Goal: Task Accomplishment & Management: Complete application form

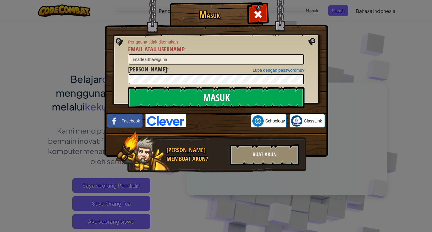
click at [203, 92] on input "Masuk" at bounding box center [216, 97] width 177 height 21
click at [184, 56] on input "imadearthawiguna" at bounding box center [216, 59] width 175 height 10
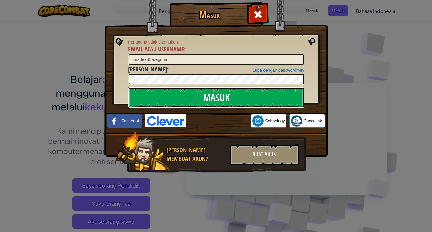
click at [235, 89] on input "Masuk" at bounding box center [216, 97] width 177 height 21
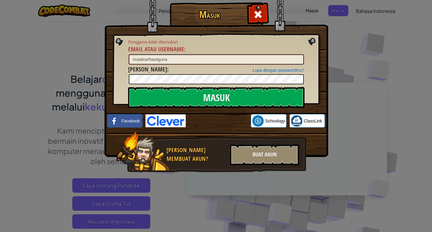
click at [188, 58] on input "imadearthawiguna" at bounding box center [216, 59] width 175 height 10
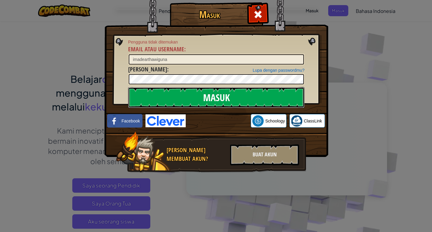
click at [192, 103] on input "Masuk" at bounding box center [216, 97] width 177 height 21
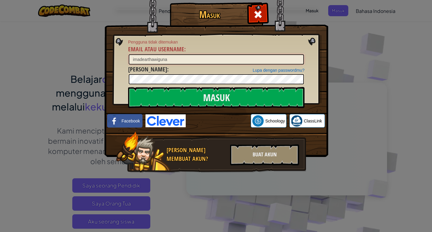
click at [210, 63] on input "imadearthawiguna" at bounding box center [216, 59] width 175 height 10
type input "i"
type input "I"
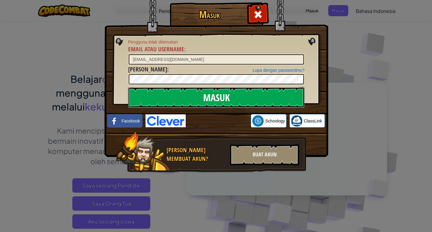
click at [180, 88] on input "Masuk" at bounding box center [216, 97] width 177 height 21
click at [183, 92] on input "Masuk" at bounding box center [216, 97] width 177 height 21
click at [199, 103] on input "Masuk" at bounding box center [216, 97] width 177 height 21
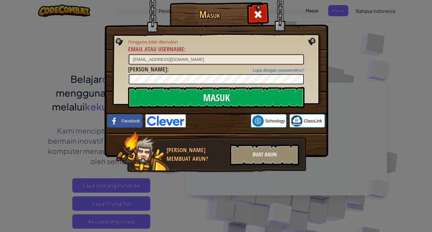
click at [166, 60] on input "[EMAIL_ADDRESS][DOMAIN_NAME]" at bounding box center [216, 59] width 175 height 10
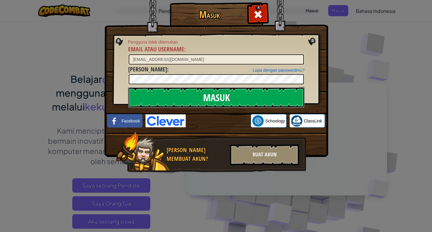
click at [143, 97] on input "Masuk" at bounding box center [216, 97] width 177 height 21
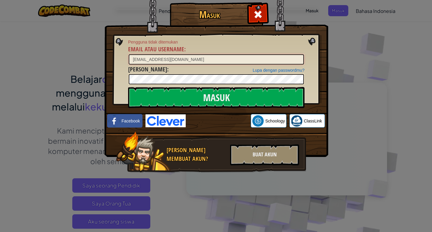
click at [177, 60] on input "[EMAIL_ADDRESS][DOMAIN_NAME]" at bounding box center [216, 59] width 175 height 10
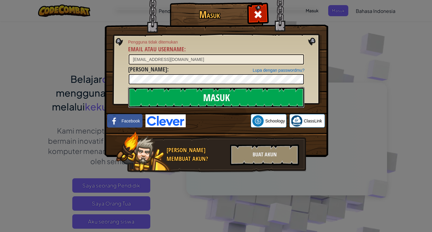
click at [284, 98] on input "Masuk" at bounding box center [216, 97] width 177 height 21
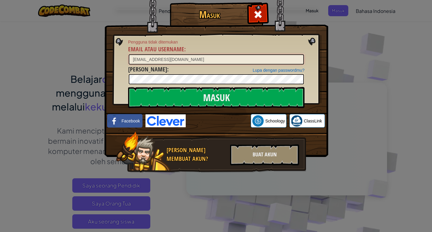
click at [157, 60] on input "[EMAIL_ADDRESS][DOMAIN_NAME]" at bounding box center [216, 59] width 175 height 10
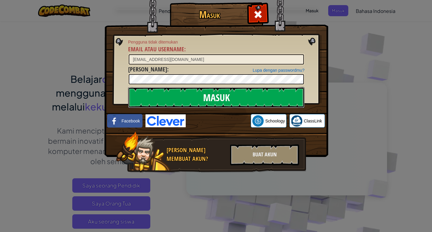
click at [186, 89] on input "Masuk" at bounding box center [216, 97] width 177 height 21
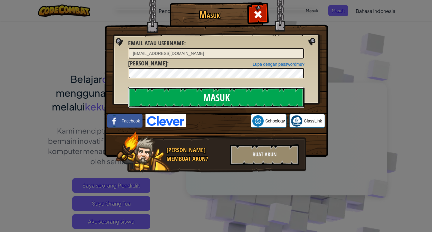
click at [185, 95] on input "Masuk" at bounding box center [216, 97] width 177 height 21
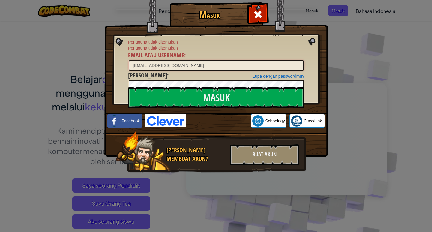
click at [138, 65] on input "[EMAIL_ADDRESS][DOMAIN_NAME]" at bounding box center [216, 65] width 175 height 10
click at [140, 65] on input "[EMAIL_ADDRESS][DOMAIN_NAME]" at bounding box center [216, 65] width 175 height 10
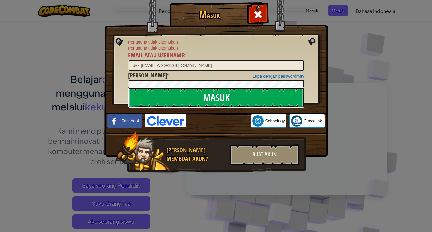
click at [148, 102] on input "Masuk" at bounding box center [216, 97] width 177 height 21
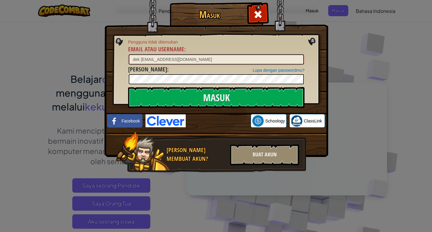
click at [149, 60] on input "dek [EMAIL_ADDRESS][DOMAIN_NAME]" at bounding box center [216, 59] width 175 height 10
click at [150, 61] on input "dek [EMAIL_ADDRESS][DOMAIN_NAME]" at bounding box center [216, 59] width 175 height 10
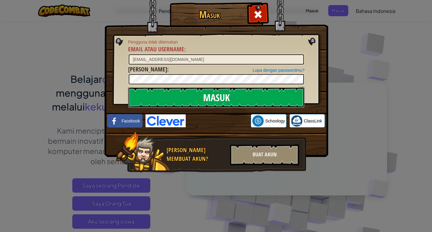
click at [147, 103] on input "Masuk" at bounding box center [216, 97] width 177 height 21
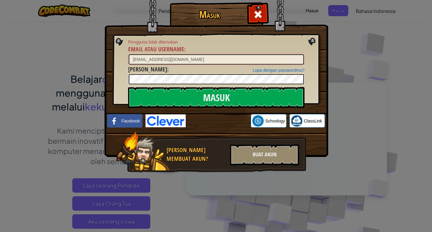
click at [167, 59] on input "[EMAIL_ADDRESS][DOMAIN_NAME]" at bounding box center [216, 59] width 175 height 10
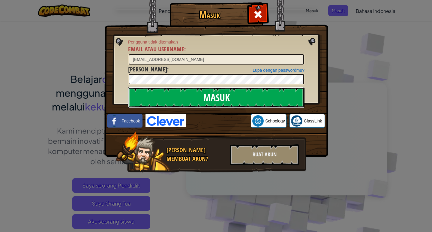
click at [198, 89] on input "Masuk" at bounding box center [216, 97] width 177 height 21
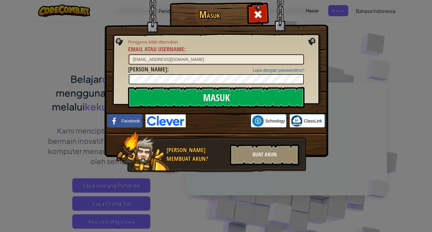
click at [168, 59] on input "[EMAIL_ADDRESS][DOMAIN_NAME]" at bounding box center [216, 59] width 175 height 10
click at [175, 59] on input "[EMAIL_ADDRESS][DOMAIN_NAME]" at bounding box center [216, 59] width 175 height 10
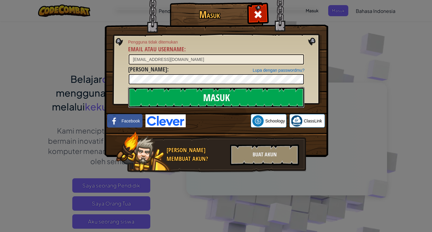
click at [131, 93] on input "Masuk" at bounding box center [216, 97] width 177 height 21
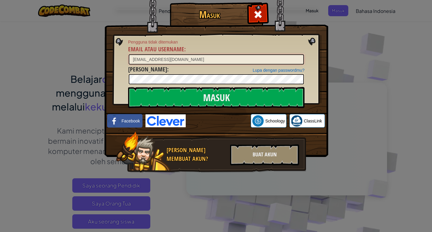
click at [175, 59] on input "[EMAIL_ADDRESS][DOMAIN_NAME]" at bounding box center [216, 59] width 175 height 10
type input "[EMAIL_ADDRESS][DOMAIN_NAME]"
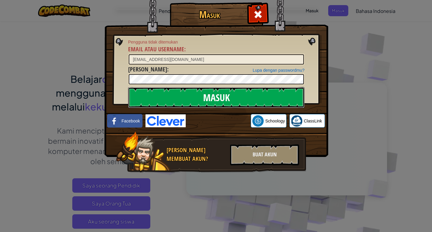
click at [161, 103] on input "Masuk" at bounding box center [216, 97] width 177 height 21
click at [167, 99] on input "Masuk" at bounding box center [216, 97] width 177 height 21
click at [168, 99] on input "Masuk" at bounding box center [216, 97] width 177 height 21
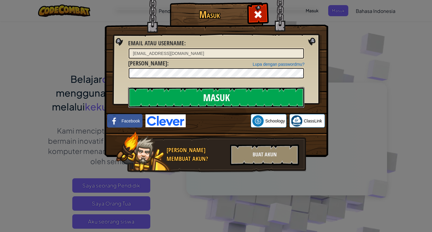
click at [168, 99] on input "Masuk" at bounding box center [216, 97] width 177 height 21
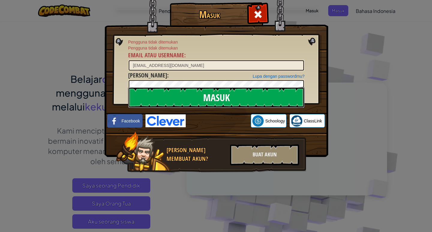
click at [171, 99] on input "Masuk" at bounding box center [216, 97] width 177 height 21
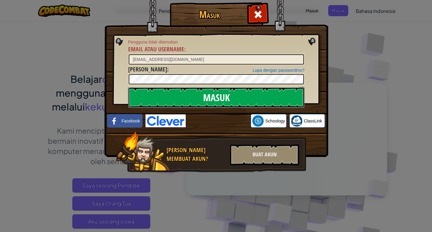
click at [171, 99] on input "Masuk" at bounding box center [216, 97] width 177 height 21
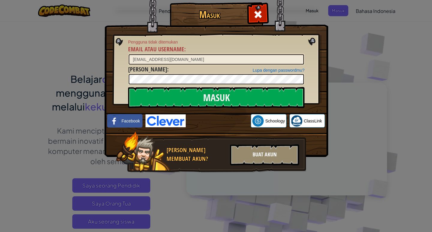
click at [255, 160] on div "Buat Akun" at bounding box center [264, 154] width 69 height 21
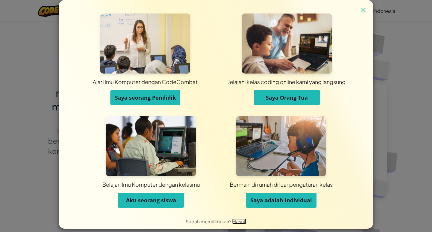
click at [235, 219] on span "Masuk" at bounding box center [239, 222] width 14 height 6
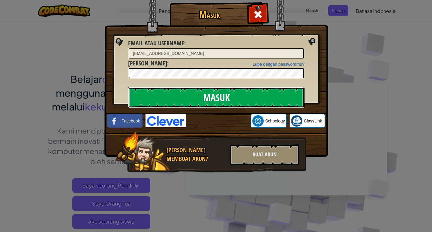
click at [265, 100] on input "Masuk" at bounding box center [216, 97] width 177 height 21
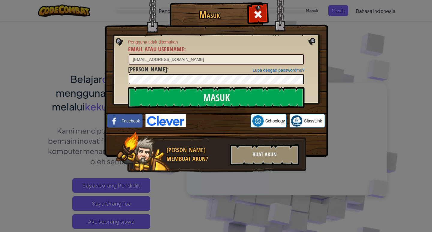
click at [167, 60] on input "[EMAIL_ADDRESS][DOMAIN_NAME]" at bounding box center [216, 59] width 175 height 10
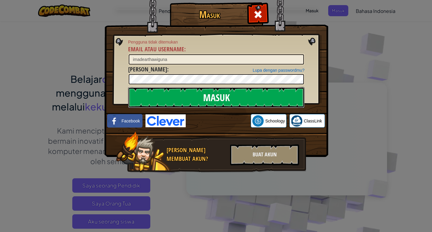
click at [216, 101] on input "Masuk" at bounding box center [216, 97] width 177 height 21
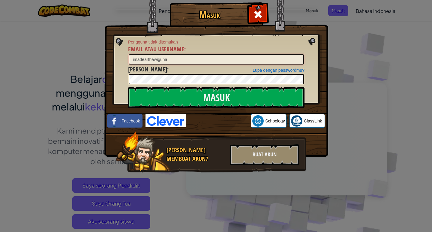
click at [171, 60] on input "imadearthawiguna" at bounding box center [216, 59] width 175 height 10
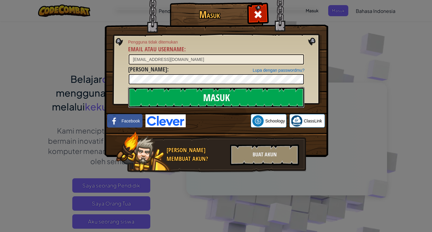
click at [133, 98] on input "Masuk" at bounding box center [216, 97] width 177 height 21
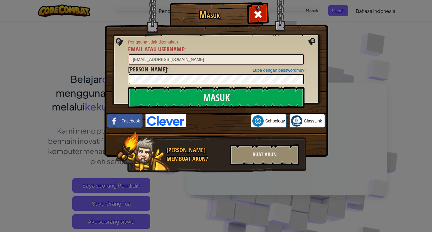
click at [168, 60] on input "[EMAIL_ADDRESS][DOMAIN_NAME]" at bounding box center [216, 59] width 175 height 10
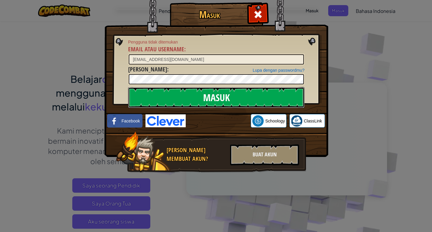
click at [204, 97] on input "Masuk" at bounding box center [216, 97] width 177 height 21
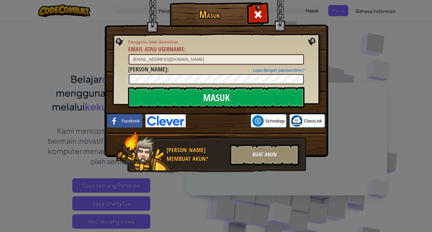
click at [199, 61] on input "[EMAIL_ADDRESS][DOMAIN_NAME]" at bounding box center [216, 59] width 175 height 10
type input "i"
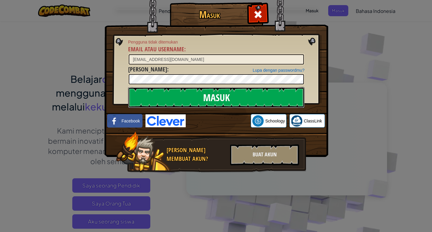
click at [191, 102] on input "Masuk" at bounding box center [216, 97] width 177 height 21
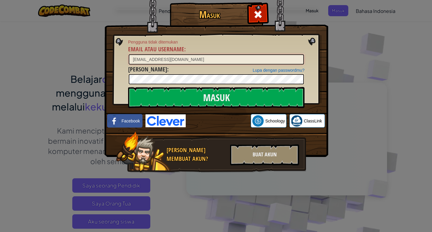
click at [208, 58] on input "[EMAIL_ADDRESS][DOMAIN_NAME]" at bounding box center [216, 59] width 175 height 10
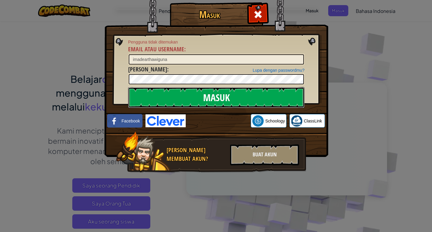
click at [188, 102] on input "Masuk" at bounding box center [216, 97] width 177 height 21
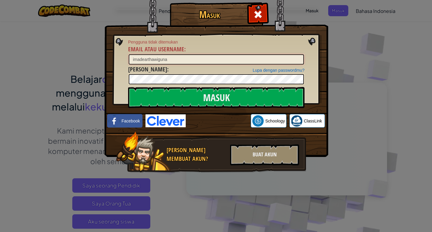
click at [191, 63] on input "imadearthawiguna" at bounding box center [216, 59] width 175 height 10
type input "i"
type input "[EMAIL_ADDRESS][DOMAIN_NAME]"
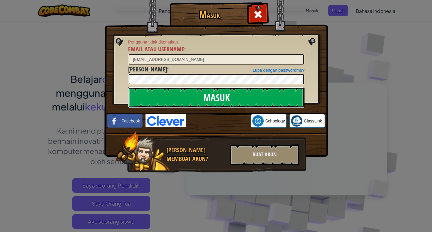
click at [151, 101] on input "Masuk" at bounding box center [216, 97] width 177 height 21
click at [192, 91] on input "Masuk" at bounding box center [216, 97] width 177 height 21
click at [191, 95] on input "Masuk" at bounding box center [216, 97] width 177 height 21
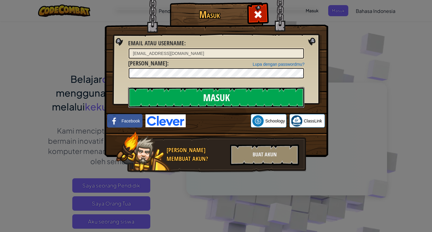
click at [191, 95] on input "Masuk" at bounding box center [216, 97] width 177 height 21
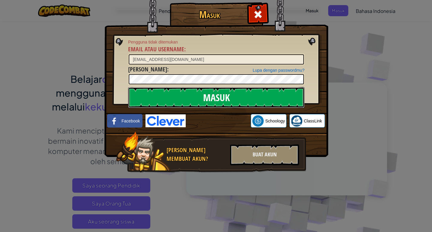
click at [191, 95] on input "Masuk" at bounding box center [216, 97] width 177 height 21
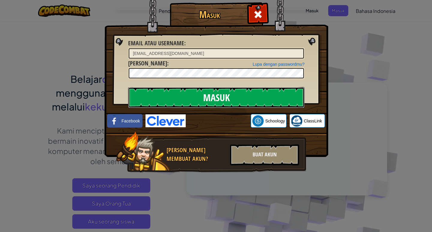
click at [191, 95] on input "Masuk" at bounding box center [216, 97] width 177 height 21
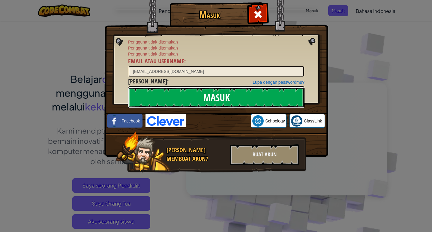
click at [190, 96] on input "Masuk" at bounding box center [216, 97] width 177 height 21
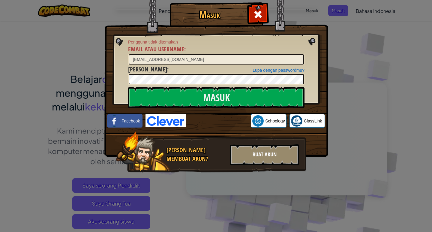
click at [250, 155] on div "Buat Akun" at bounding box center [264, 154] width 69 height 21
